Goal: Task Accomplishment & Management: Manage account settings

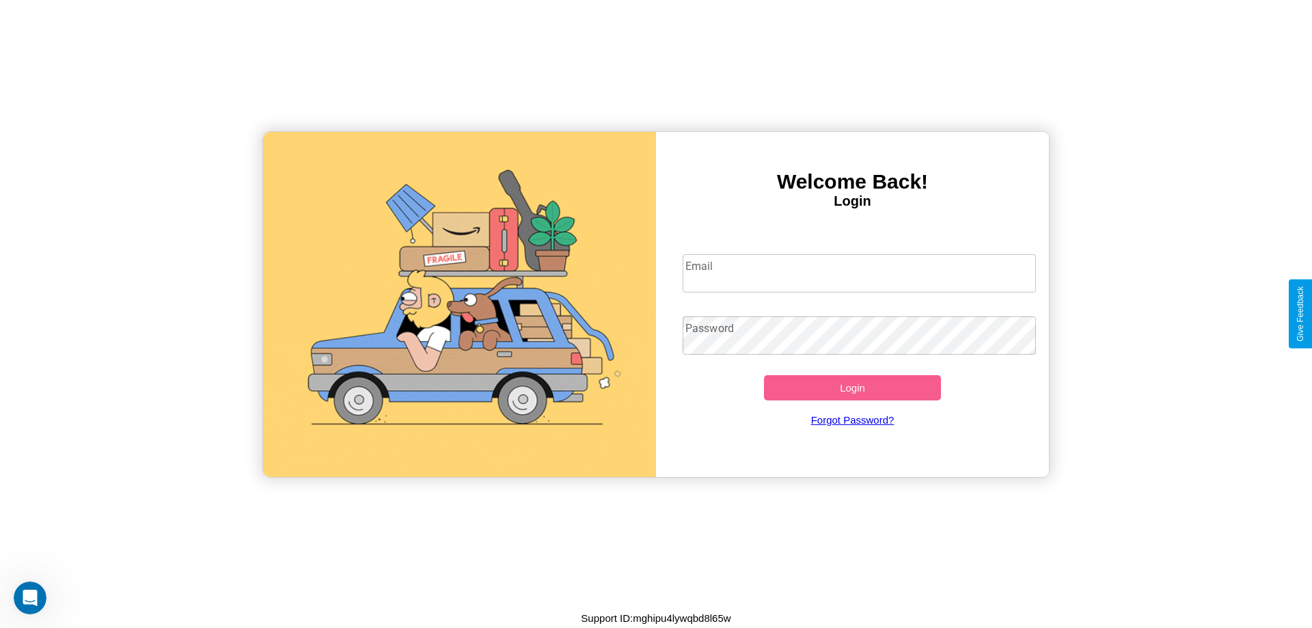
click at [859, 273] on input "Email" at bounding box center [860, 273] width 354 height 38
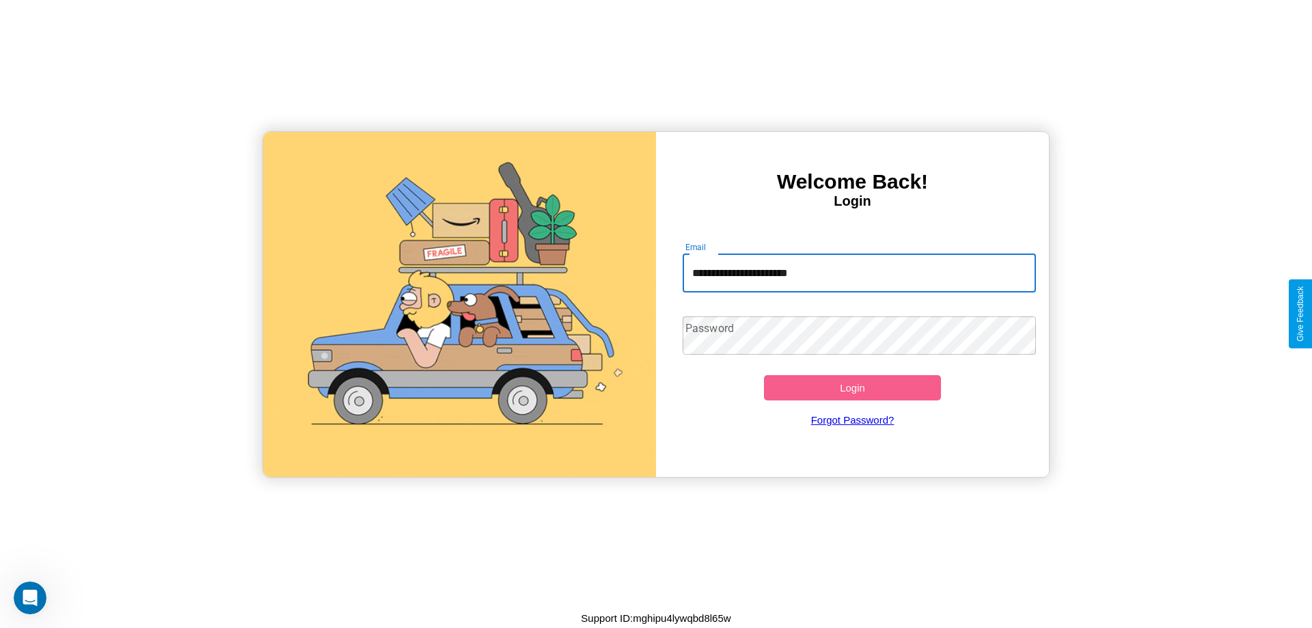
type input "**********"
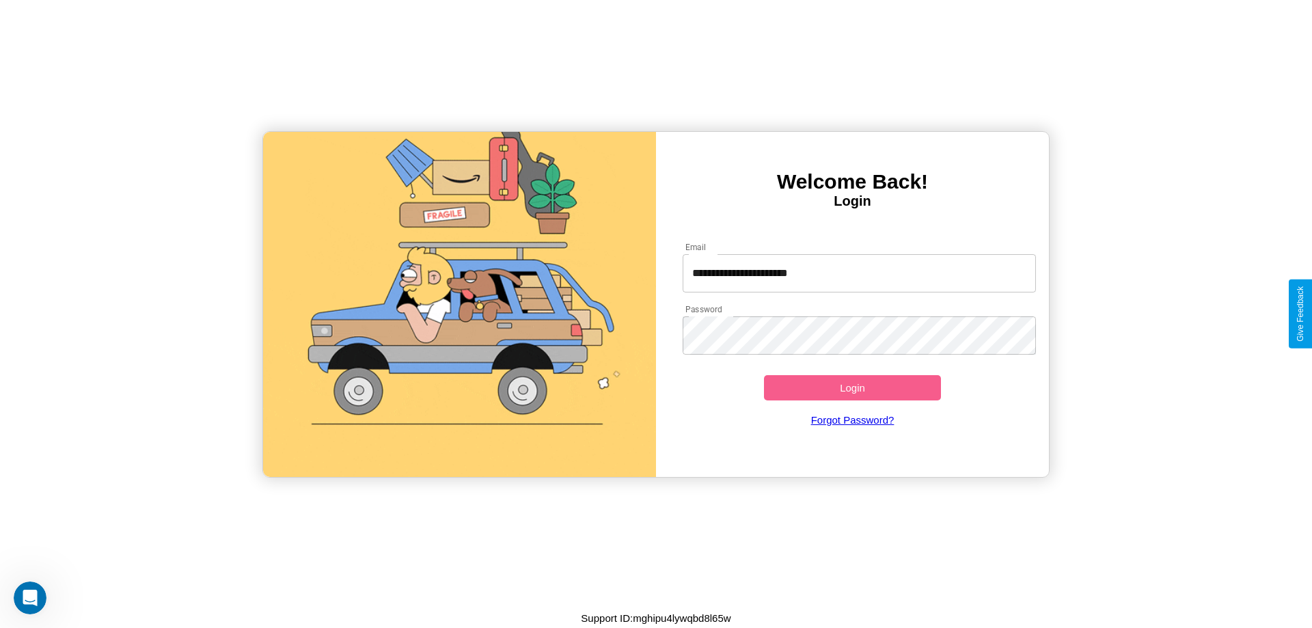
click at [852, 387] on button "Login" at bounding box center [852, 387] width 177 height 25
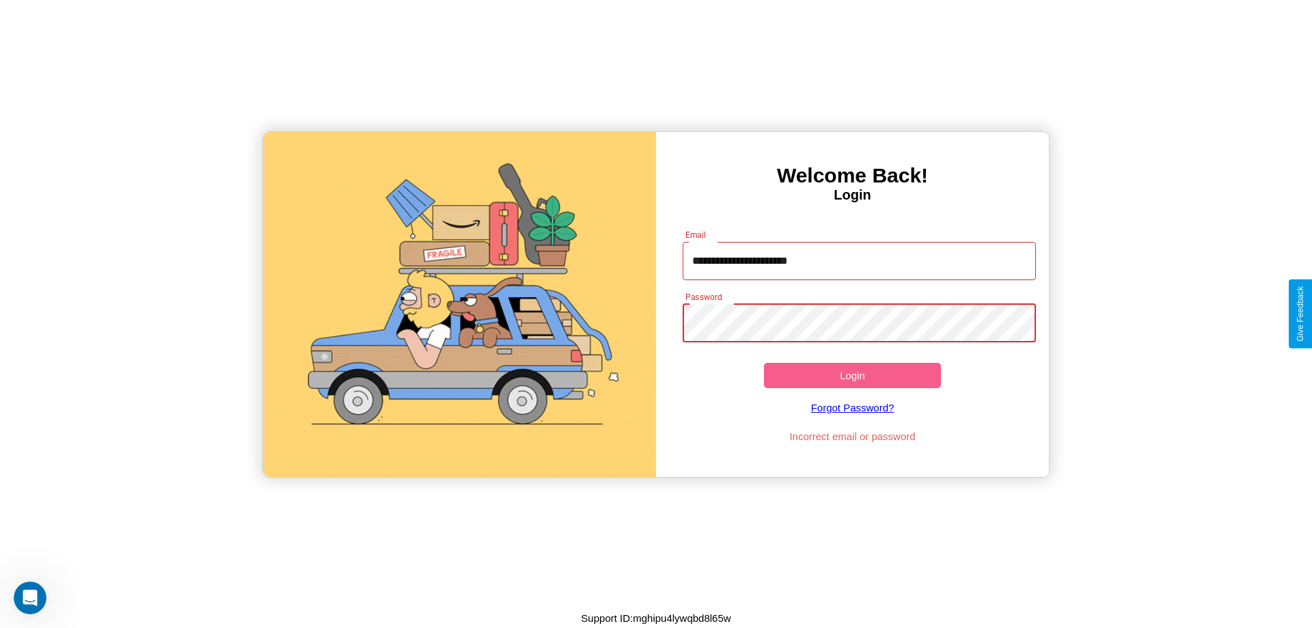
click at [852, 375] on button "Login" at bounding box center [852, 375] width 177 height 25
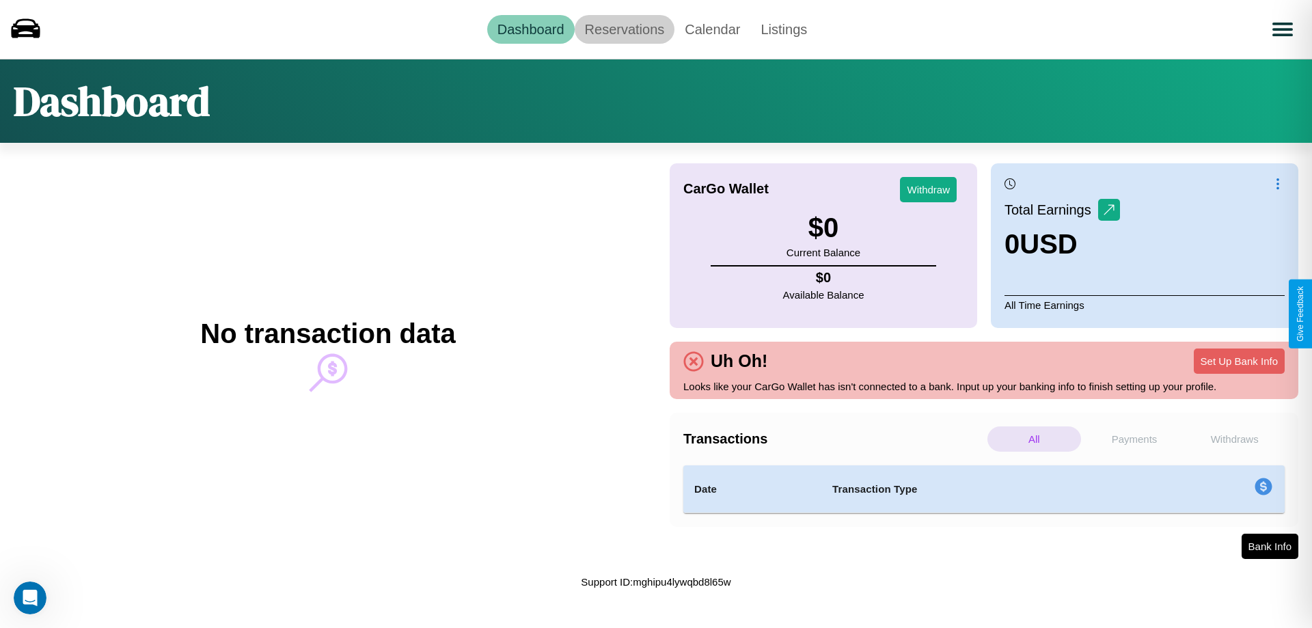
click at [624, 29] on link "Reservations" at bounding box center [625, 29] width 100 height 29
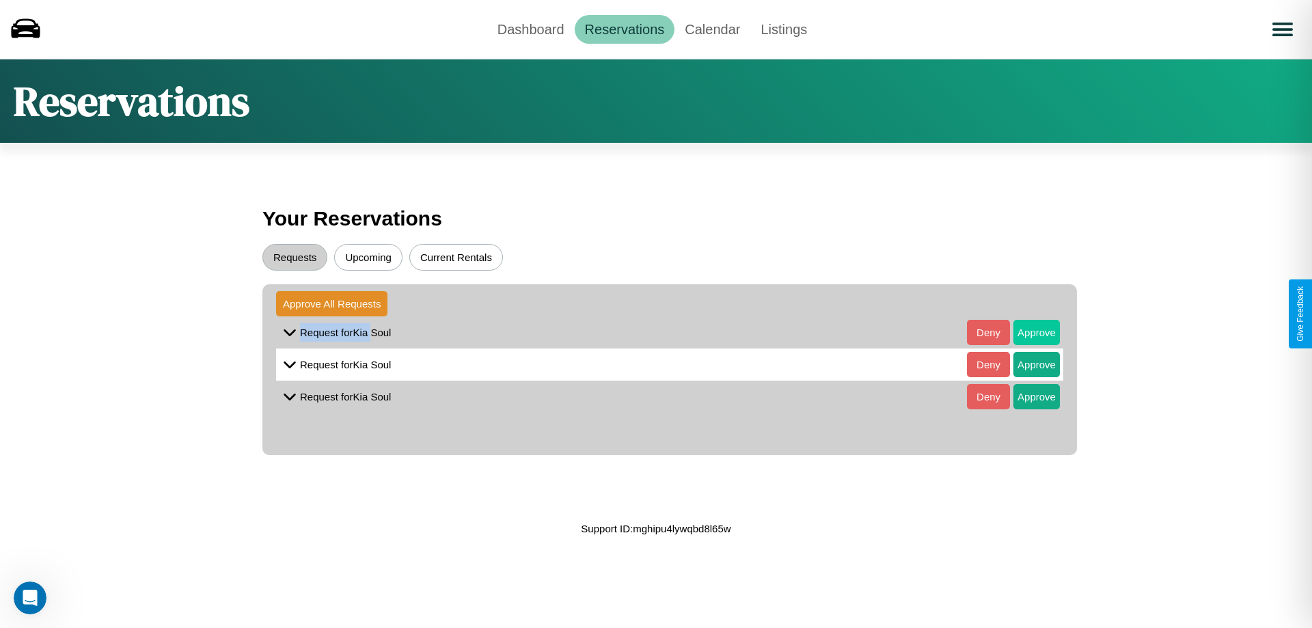
click at [1026, 332] on button "Approve" at bounding box center [1036, 332] width 46 height 25
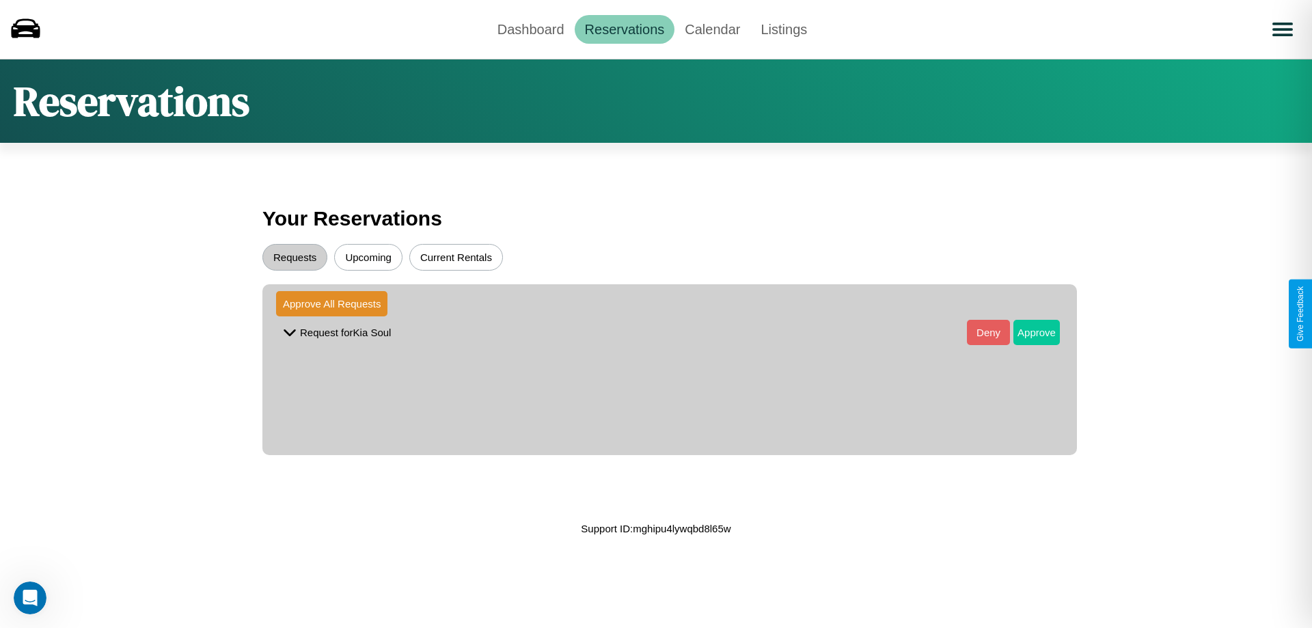
click at [1026, 332] on button "Approve" at bounding box center [1036, 332] width 46 height 25
